Goal: Task Accomplishment & Management: Use online tool/utility

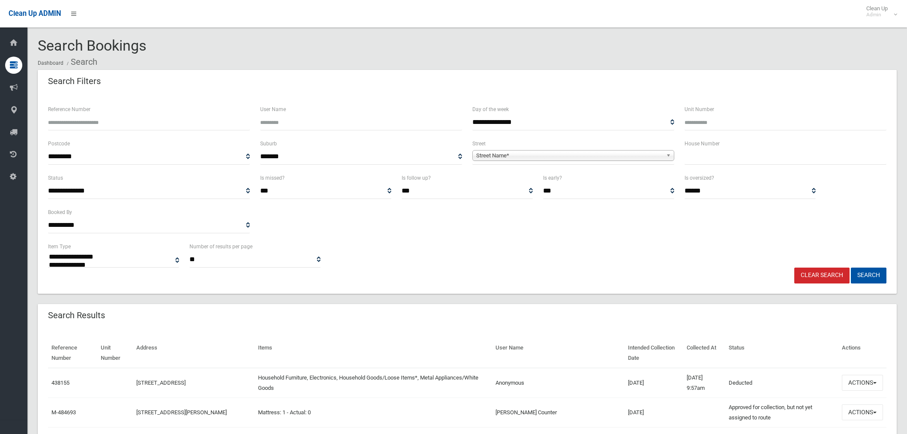
select select
click at [758, 151] on input "text" at bounding box center [785, 157] width 202 height 16
type input "*"
click at [542, 157] on span "Street Name*" at bounding box center [569, 155] width 186 height 10
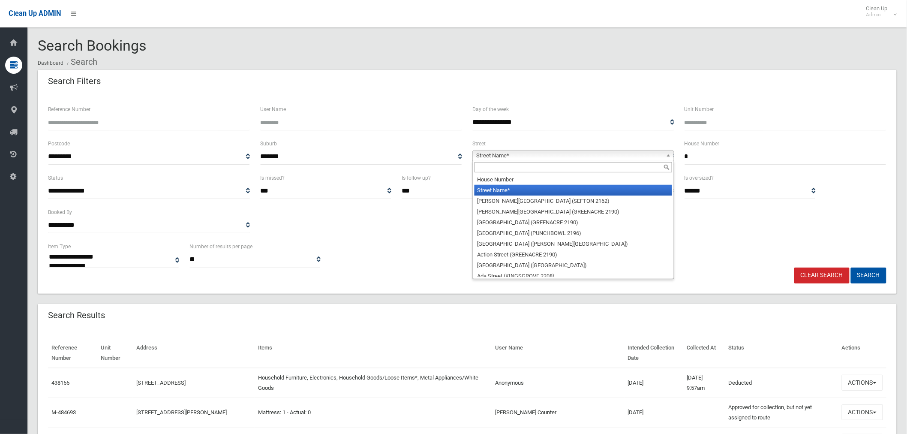
click at [518, 168] on input "text" at bounding box center [573, 167] width 198 height 10
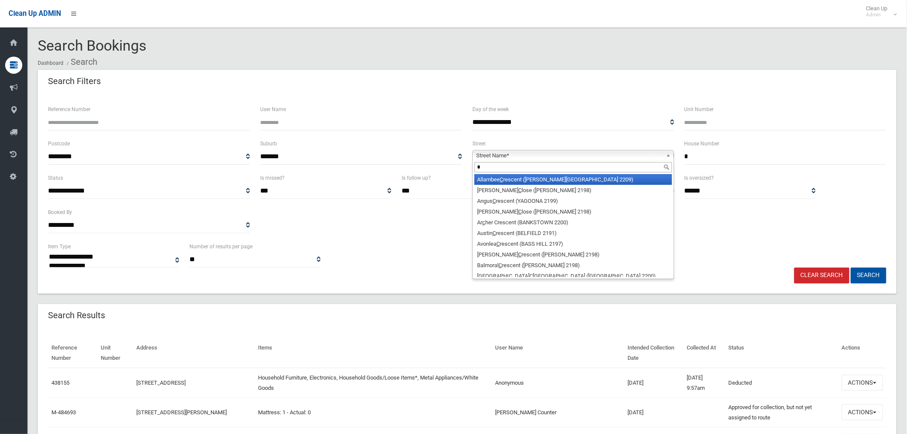
scroll to position [4, 0]
type input "*"
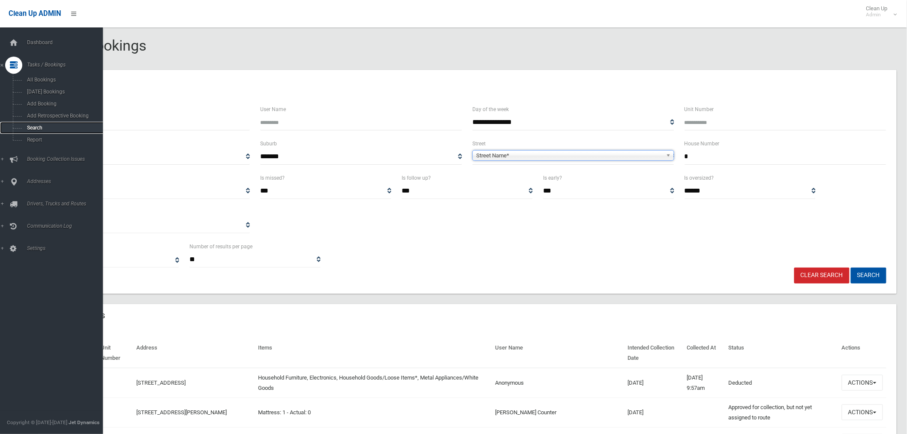
click at [43, 127] on span "Search" at bounding box center [63, 128] width 78 height 6
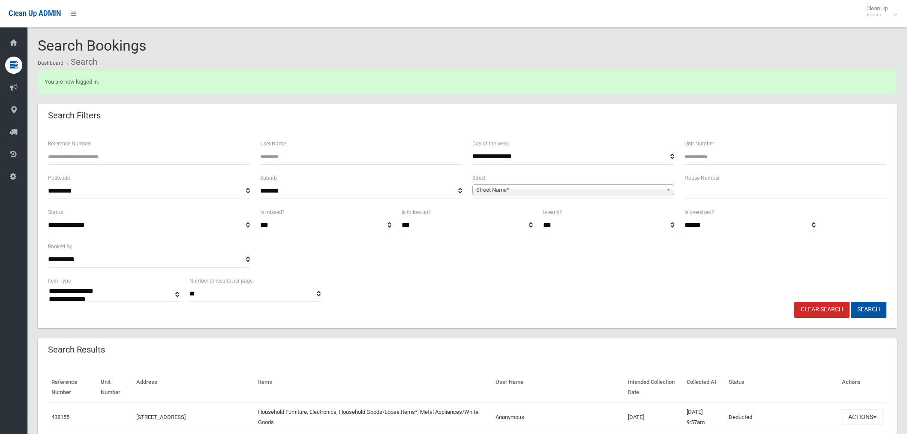
select select
click at [727, 187] on input "text" at bounding box center [785, 191] width 202 height 16
click at [569, 192] on span "Street Name*" at bounding box center [569, 190] width 186 height 10
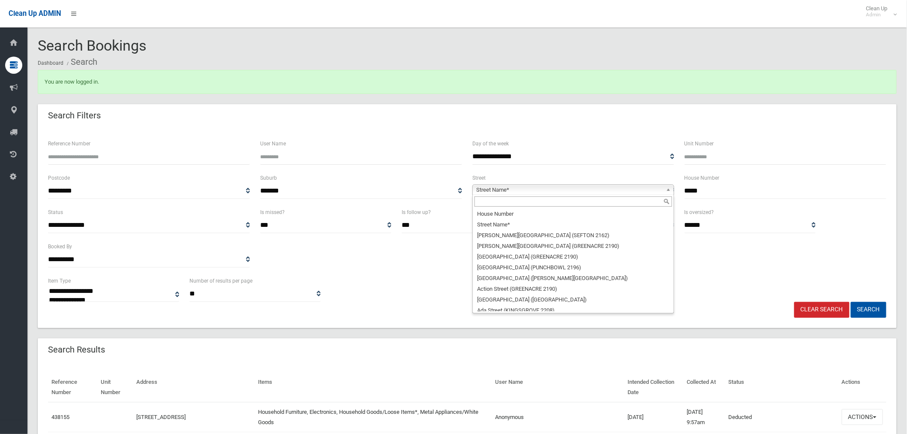
click at [712, 192] on input "*****" at bounding box center [785, 191] width 202 height 16
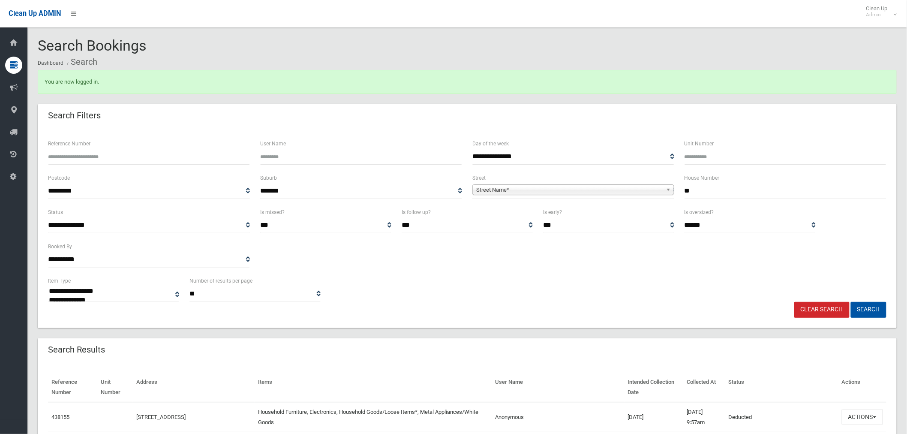
type input "*"
click at [717, 193] on input "text" at bounding box center [785, 191] width 202 height 16
